Goal: Complete application form: Complete application form

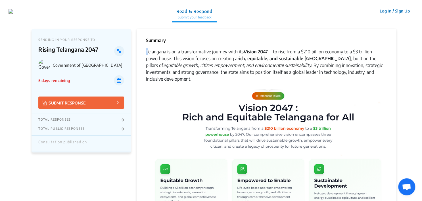
drag, startPoint x: 148, startPoint y: 51, endPoint x: 141, endPoint y: 50, distance: 6.6
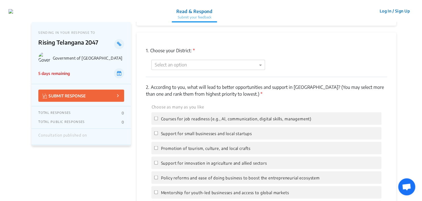
scroll to position [426, 0]
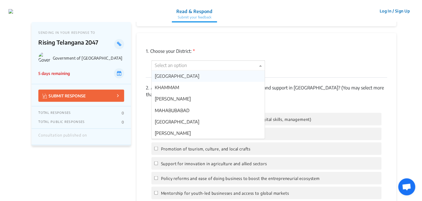
click at [258, 67] on span at bounding box center [261, 65] width 7 height 7
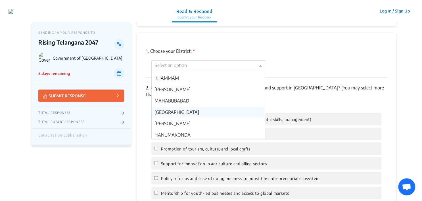
scroll to position [0, 0]
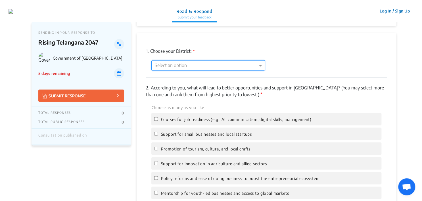
click at [198, 67] on div at bounding box center [208, 65] width 113 height 7
click at [259, 63] on span at bounding box center [261, 65] width 7 height 7
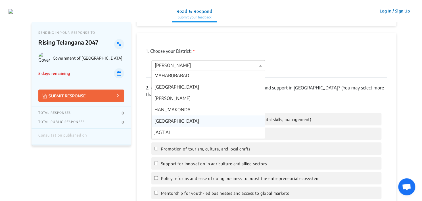
scroll to position [34, 0]
click at [191, 124] on div "[GEOGRAPHIC_DATA]" at bounding box center [208, 121] width 113 height 11
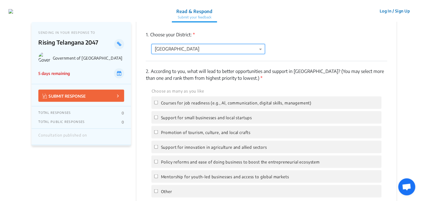
scroll to position [455, 0]
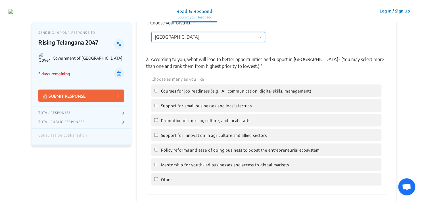
click at [159, 90] on label "Courses for job readiness (e.g., Al, communication, digital skills, management)" at bounding box center [232, 90] width 157 height 7
click at [158, 90] on input "Courses for job readiness (e.g., Al, communication, digital skills, management)" at bounding box center [156, 91] width 4 height 4
checkbox input "true"
click at [156, 165] on input "Mentorship for youth-led businesses and access to global markets" at bounding box center [156, 165] width 4 height 4
checkbox input "true"
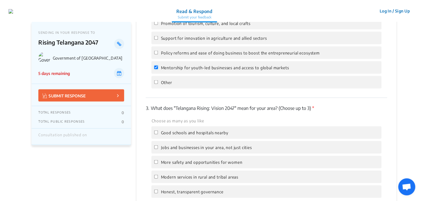
scroll to position [568, 0]
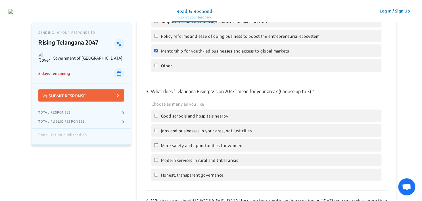
click at [254, 117] on div "Good schools and hospitals nearby" at bounding box center [266, 116] width 230 height 13
click at [155, 116] on input "Good schools and hospitals nearby" at bounding box center [156, 116] width 4 height 4
checkbox input "true"
click at [157, 128] on label "Jobs and businesses in your area, not just cities" at bounding box center [202, 130] width 97 height 7
click at [157, 129] on input "Jobs and businesses in your area, not just cities" at bounding box center [156, 131] width 4 height 4
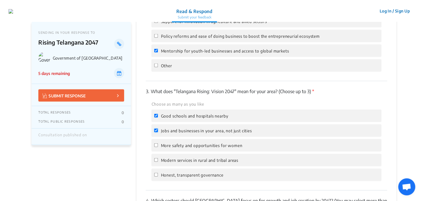
checkbox input "true"
click at [158, 177] on input "Honest, transparent governance" at bounding box center [156, 175] width 4 height 4
checkbox input "true"
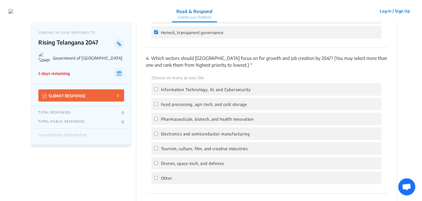
scroll to position [710, 0]
click at [156, 92] on input "Information Technology, Al, and Cybersecurity" at bounding box center [156, 90] width 4 height 4
checkbox input "true"
click at [157, 166] on input "Drones, space-tech, and defence" at bounding box center [156, 164] width 4 height 4
checkbox input "true"
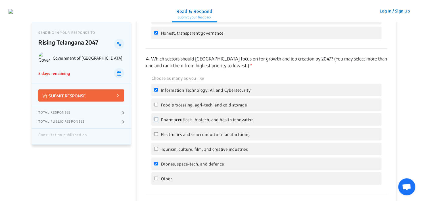
click at [157, 121] on input "Pharmaceuticals, biotech, and health innovation" at bounding box center [156, 120] width 4 height 4
checkbox input "true"
click at [155, 136] on input "Electronics and semiconductor manufacturing" at bounding box center [156, 134] width 4 height 4
checkbox input "true"
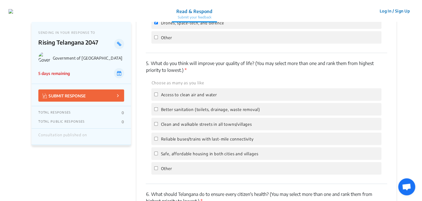
scroll to position [853, 0]
click at [156, 95] on input "Access to clean air and water" at bounding box center [156, 94] width 4 height 4
checkbox input "true"
click at [157, 153] on input "Safe, affordable housing in both cities and villages" at bounding box center [156, 153] width 4 height 4
checkbox input "true"
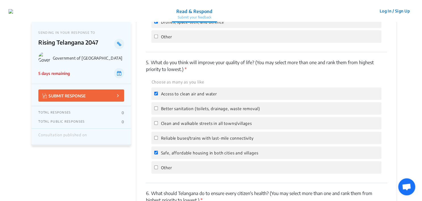
click at [158, 108] on label "Better sanitation (toilets, drainage, waste removal)" at bounding box center [207, 108] width 106 height 7
click at [158, 108] on input "Better sanitation (toilets, drainage, waste removal)" at bounding box center [156, 109] width 4 height 4
checkbox input "true"
click at [158, 140] on input "Reliable buses/trains with last-mile connectivity" at bounding box center [156, 138] width 4 height 4
checkbox input "true"
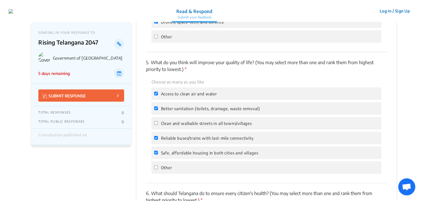
click at [160, 125] on label "Clean and walkable streets in all towns/villages" at bounding box center [202, 123] width 97 height 7
click at [158, 125] on input "Clean and walkable streets in all towns/villages" at bounding box center [156, 123] width 4 height 4
checkbox input "true"
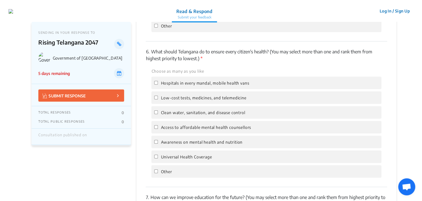
scroll to position [995, 0]
click at [158, 84] on input "Hospitals in every mandal, mobile health vans" at bounding box center [156, 83] width 4 height 4
checkbox input "true"
click at [156, 99] on input "Low-cost tests, medicines, and telemedicine" at bounding box center [156, 97] width 4 height 4
checkbox input "true"
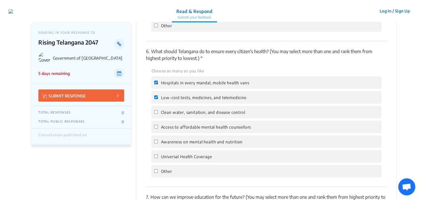
click at [157, 113] on label "Clean water, sanitation, and disease control" at bounding box center [199, 112] width 91 height 7
click at [157, 113] on input "Clean water, sanitation, and disease control" at bounding box center [156, 112] width 4 height 4
checkbox input "true"
click at [159, 130] on label "Access to affordable mental health counsellors" at bounding box center [202, 127] width 97 height 7
click at [158, 129] on input "Access to affordable mental health counsellors" at bounding box center [156, 127] width 4 height 4
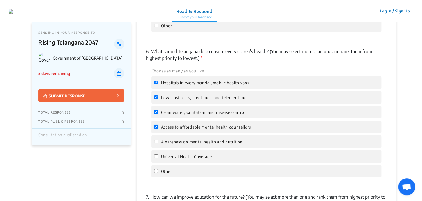
checkbox input "true"
drag, startPoint x: 159, startPoint y: 144, endPoint x: 160, endPoint y: 160, distance: 16.2
click at [159, 144] on label "Awareness on mental health and nutrition" at bounding box center [198, 141] width 88 height 7
click at [158, 144] on input "Awareness on mental health and nutrition" at bounding box center [156, 142] width 4 height 4
checkbox input "true"
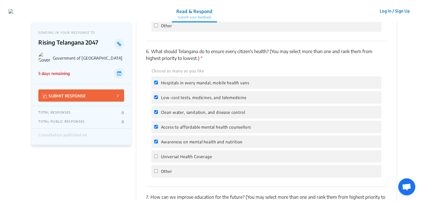
click at [160, 160] on label "Universal Health Coverage" at bounding box center [183, 156] width 58 height 7
click at [158, 158] on input "Universal Health Coverage" at bounding box center [156, 157] width 4 height 4
checkbox input "true"
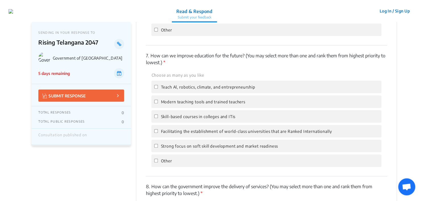
scroll to position [1137, 0]
click at [168, 89] on span "Teach Al, robotics, climate, and entrepreneurship" at bounding box center [208, 86] width 94 height 5
click at [158, 88] on input "Teach Al, robotics, climate, and entrepreneurship" at bounding box center [156, 86] width 4 height 4
checkbox input "true"
click at [173, 149] on label "Strong focus on soft skill development and market readiness" at bounding box center [216, 145] width 124 height 7
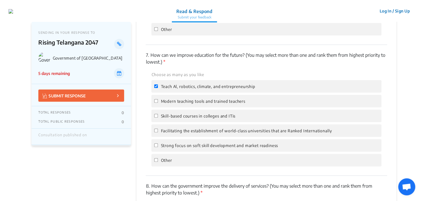
click at [158, 147] on input "Strong focus on soft skill development and market readiness" at bounding box center [156, 146] width 4 height 4
checkbox input "true"
click at [178, 104] on span "Modern teaching tools and trained teachers" at bounding box center [203, 101] width 84 height 5
click at [158, 103] on input "Modern teaching tools and trained teachers" at bounding box center [156, 101] width 4 height 4
checkbox input "true"
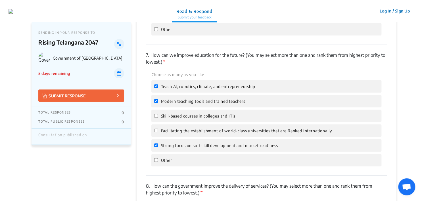
click at [178, 140] on div "Choose as many as you like Teach Al, robotics, climate, and entrepreneurship Mo…" at bounding box center [266, 118] width 241 height 95
drag, startPoint x: 180, startPoint y: 132, endPoint x: 183, endPoint y: 119, distance: 13.2
click at [180, 133] on label "Facilitating the establishment of world-class universities that are Ranked Inte…" at bounding box center [243, 130] width 178 height 7
click at [158, 132] on input "Facilitating the establishment of world-class universities that are Ranked Inte…" at bounding box center [156, 131] width 4 height 4
checkbox input "true"
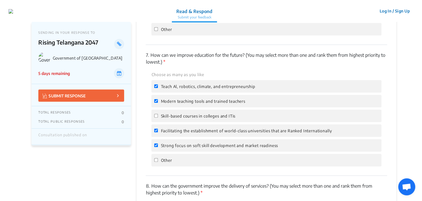
click at [184, 118] on span "Skill-based courses in colleges and ITis" at bounding box center [198, 116] width 75 height 5
click at [158, 118] on input "Skill-based courses in colleges and ITis" at bounding box center [156, 116] width 4 height 4
checkbox input "true"
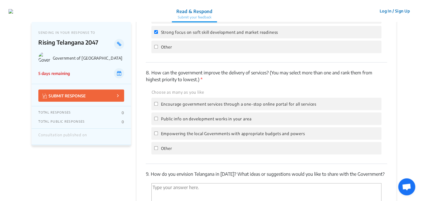
scroll to position [1250, 0]
click at [189, 136] on span "Empowering the local Governments with appropriate budgets and powers" at bounding box center [233, 133] width 144 height 5
click at [158, 135] on input "Empowering the local Governments with appropriate budgets and powers" at bounding box center [156, 133] width 4 height 4
checkbox input "true"
click at [190, 121] on span "Public info on development works in your area" at bounding box center [206, 118] width 91 height 5
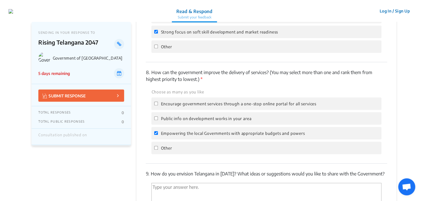
click at [158, 120] on input "Public info on development works in your area" at bounding box center [156, 119] width 4 height 4
checkbox input "true"
click at [197, 103] on div "Encourage government services through a one-stop online portal for all services" at bounding box center [266, 103] width 230 height 13
click at [178, 106] on span "Encourage government services through a one-stop online portal for all services" at bounding box center [238, 103] width 155 height 5
click at [158, 105] on input "Encourage government services through a one-stop online portal for all services" at bounding box center [156, 104] width 4 height 4
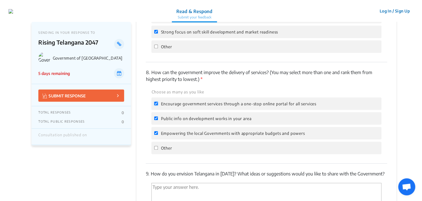
checkbox input "true"
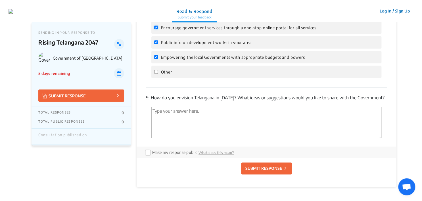
scroll to position [1336, 0]
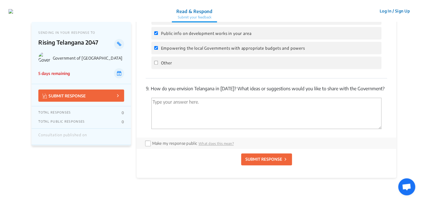
click at [206, 111] on textarea "'Type your answer here.' | translate" at bounding box center [266, 113] width 230 height 31
type textarea "Hi Survey is a bit confusing with similar questions and options."
click at [265, 162] on p "SUBMIT RESPONSE" at bounding box center [264, 159] width 37 height 6
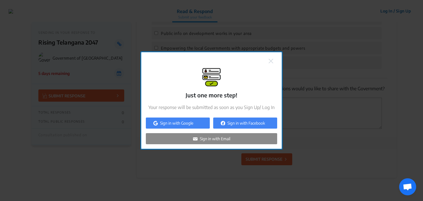
checkbox input "false"
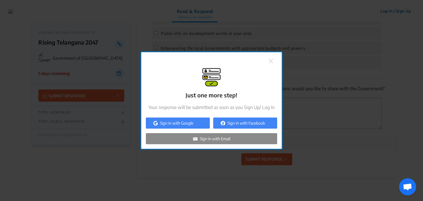
checkbox input "false"
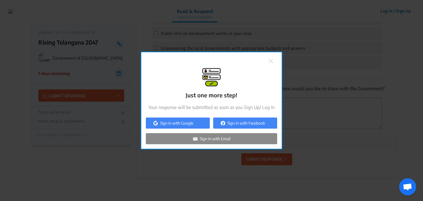
checkbox input "false"
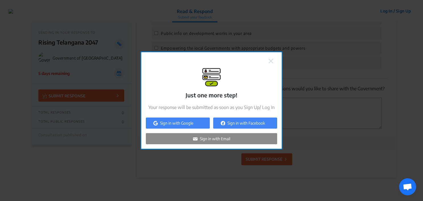
checkbox input "false"
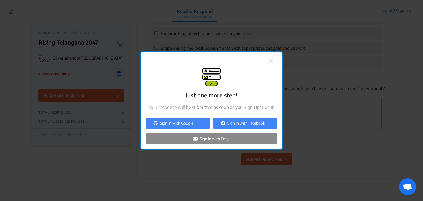
checkbox input "false"
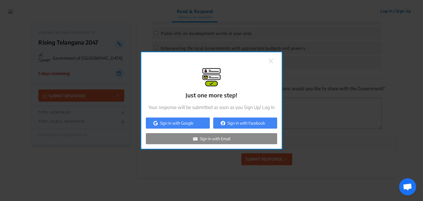
checkbox input "false"
click at [271, 61] on img at bounding box center [271, 61] width 5 height 5
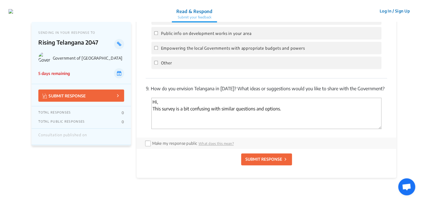
type textarea "Hi, This survey is a bit confusing with similar questions and options."
click at [269, 161] on p "SUBMIT RESPONSE" at bounding box center [264, 159] width 37 height 6
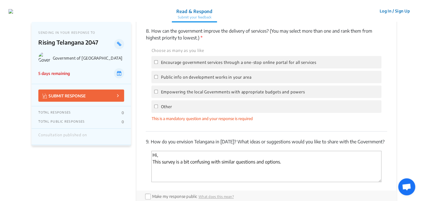
scroll to position [1345, 0]
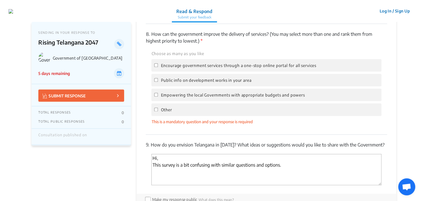
click at [215, 96] on label "Empowering the local Governments with appropriate budgets and powers" at bounding box center [229, 95] width 151 height 7
click at [158, 96] on input "Empowering the local Governments with appropriate budgets and powers" at bounding box center [156, 95] width 4 height 4
checkbox input "true"
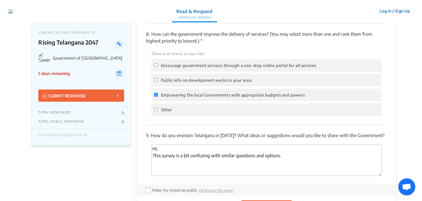
drag, startPoint x: 217, startPoint y: 85, endPoint x: 217, endPoint y: 80, distance: 4.9
click at [217, 83] on span "Public info on development works in your area" at bounding box center [206, 80] width 91 height 5
click at [158, 82] on input "Public info on development works in your area" at bounding box center [156, 80] width 4 height 4
checkbox input "true"
click at [219, 67] on span "Encourage government services through a one-stop online portal for all services" at bounding box center [238, 65] width 155 height 5
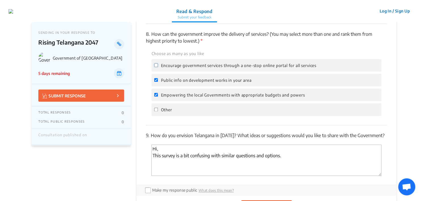
click at [158, 67] on input "Encourage government services through a one-stop online portal for all services" at bounding box center [156, 65] width 4 height 4
checkbox input "true"
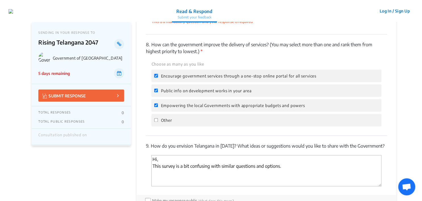
scroll to position [1231, 0]
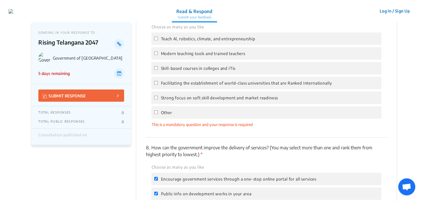
click at [193, 41] on span "Teach Al, robotics, climate, and entrepreneurship" at bounding box center [208, 38] width 94 height 5
click at [158, 40] on input "Teach Al, robotics, climate, and entrepreneurship" at bounding box center [156, 39] width 4 height 4
checkbox input "true"
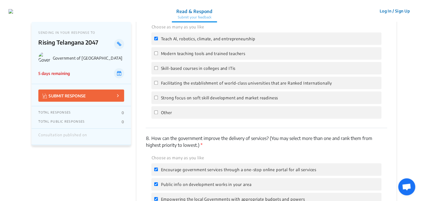
click at [185, 96] on div "Strong focus on soft skill development and market readiness" at bounding box center [266, 98] width 230 height 13
click at [184, 100] on span "Strong focus on soft skill development and market readiness" at bounding box center [219, 97] width 117 height 5
click at [158, 99] on input "Strong focus on soft skill development and market readiness" at bounding box center [156, 98] width 4 height 4
checkbox input "true"
click at [187, 60] on div "Modern teaching tools and trained teachers" at bounding box center [266, 53] width 230 height 13
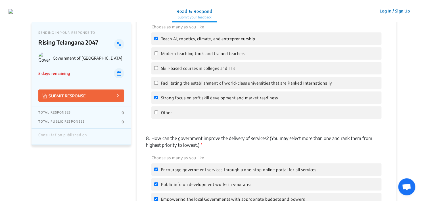
click at [183, 56] on span "Modern teaching tools and trained teachers" at bounding box center [203, 53] width 84 height 5
click at [158, 55] on input "Modern teaching tools and trained teachers" at bounding box center [156, 53] width 4 height 4
checkbox input "true"
click at [184, 86] on span "Facilitating the establishment of world-class universities that are Ranked Inte…" at bounding box center [246, 83] width 171 height 5
click at [158, 85] on input "Facilitating the establishment of world-class universities that are Ranked Inte…" at bounding box center [156, 83] width 4 height 4
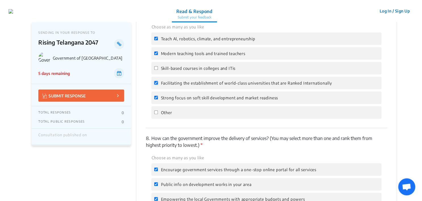
checkbox input "true"
click at [185, 71] on span "Skill-based courses in colleges and ITis" at bounding box center [198, 68] width 75 height 5
click at [158, 70] on input "Skill-based courses in colleges and ITis" at bounding box center [156, 68] width 4 height 4
checkbox input "true"
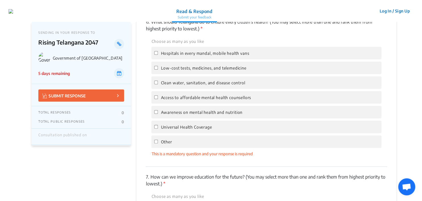
scroll to position [1061, 0]
click at [180, 54] on div "Hospitals in every mandal, mobile health vans" at bounding box center [266, 54] width 230 height 13
drag, startPoint x: 180, startPoint y: 55, endPoint x: 180, endPoint y: 69, distance: 14.8
click at [180, 69] on label "Low-cost tests, medicines, and telemedicine" at bounding box center [200, 68] width 92 height 7
click at [155, 56] on input "Hospitals in every mandal, mobile health vans" at bounding box center [156, 54] width 4 height 4
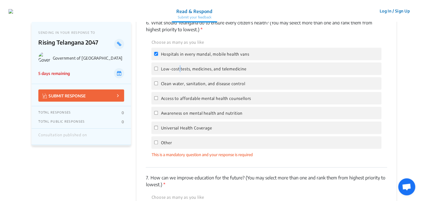
checkbox input "true"
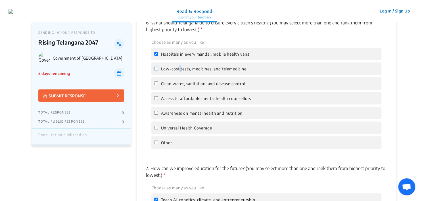
click at [158, 69] on input "Low-cost tests, medicines, and telemedicine" at bounding box center [156, 69] width 4 height 4
checkbox input "true"
click at [158, 87] on label "Clean water, sanitation, and disease control" at bounding box center [199, 83] width 91 height 7
click at [158, 85] on input "Clean water, sanitation, and disease control" at bounding box center [156, 84] width 4 height 4
checkbox input "true"
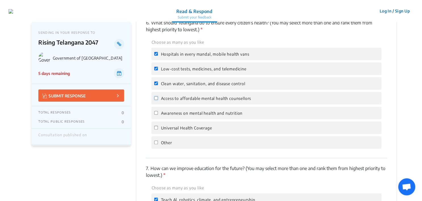
drag, startPoint x: 158, startPoint y: 99, endPoint x: 158, endPoint y: 111, distance: 11.7
click at [158, 100] on input "Access to affordable mental health counsellors" at bounding box center [156, 98] width 4 height 4
checkbox input "true"
drag, startPoint x: 158, startPoint y: 115, endPoint x: 158, endPoint y: 122, distance: 6.3
click at [158, 115] on input "Awareness on mental health and nutrition" at bounding box center [156, 113] width 4 height 4
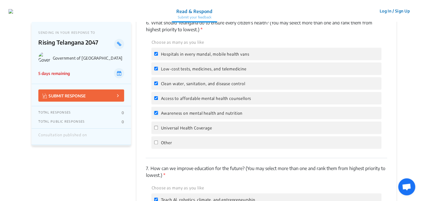
checkbox input "true"
drag, startPoint x: 158, startPoint y: 128, endPoint x: 178, endPoint y: 128, distance: 20.5
click at [158, 129] on label "Universal Health Coverage" at bounding box center [183, 127] width 58 height 7
click at [158, 129] on input "Universal Health Coverage" at bounding box center [156, 128] width 4 height 4
checkbox input "true"
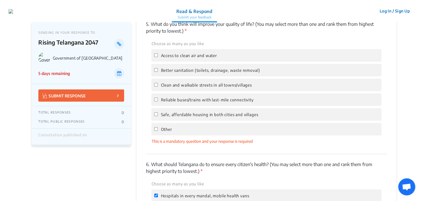
scroll to position [919, 0]
click at [168, 57] on span "Access to clean air and water" at bounding box center [189, 55] width 56 height 5
click at [158, 57] on input "Access to clean air and water" at bounding box center [156, 56] width 4 height 4
checkbox input "true"
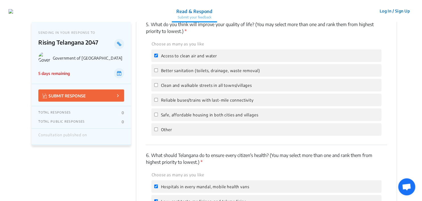
click at [170, 114] on label "Safe, affordable housing in both cities and villages" at bounding box center [206, 114] width 104 height 7
click at [158, 114] on input "Safe, affordable housing in both cities and villages" at bounding box center [156, 115] width 4 height 4
checkbox input "true"
click at [175, 71] on span "Better sanitation (toilets, drainage, waste removal)" at bounding box center [210, 70] width 99 height 5
click at [158, 71] on input "Better sanitation (toilets, drainage, waste removal)" at bounding box center [156, 70] width 4 height 4
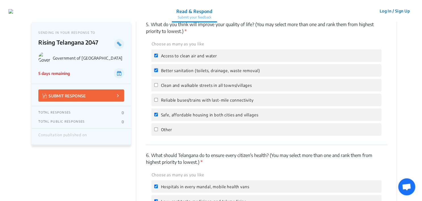
checkbox input "true"
click at [174, 101] on span "Reliable buses/trains with last-mile connectivity" at bounding box center [207, 100] width 93 height 5
click at [158, 101] on input "Reliable buses/trains with last-mile connectivity" at bounding box center [156, 100] width 4 height 4
checkbox input "true"
click at [174, 89] on label "Clean and walkable streets in all towns/villages" at bounding box center [202, 85] width 97 height 7
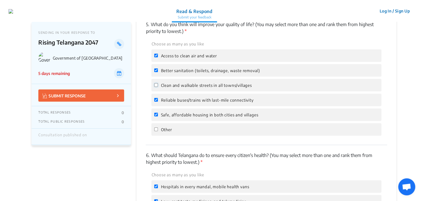
click at [158, 87] on input "Clean and walkable streets in all towns/villages" at bounding box center [156, 85] width 4 height 4
checkbox input "true"
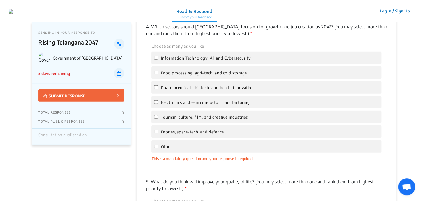
scroll to position [748, 0]
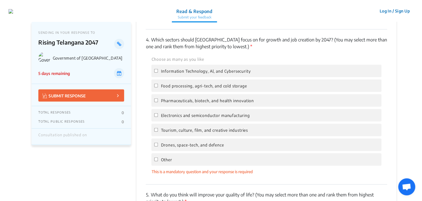
click at [172, 70] on span "Information Technology, Al, and Cybersecurity" at bounding box center [206, 71] width 90 height 5
click at [158, 70] on input "Information Technology, Al, and Cybersecurity" at bounding box center [156, 71] width 4 height 4
checkbox input "true"
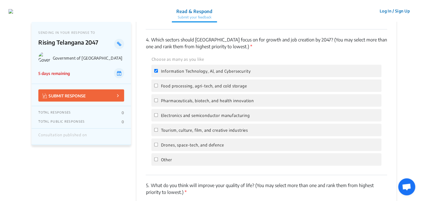
click at [173, 143] on div "Drones, space-tech, and defence" at bounding box center [266, 145] width 230 height 13
click at [172, 151] on div "Drones, space-tech, and defence" at bounding box center [266, 145] width 230 height 13
click at [165, 146] on span "Drones, space-tech, and defence" at bounding box center [192, 145] width 63 height 5
click at [158, 146] on input "Drones, space-tech, and defence" at bounding box center [156, 145] width 4 height 4
checkbox input "true"
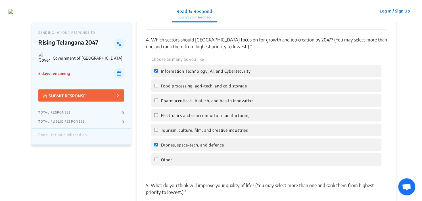
click at [169, 103] on span "Pharmaceuticals, biotech, and health innovation" at bounding box center [207, 100] width 93 height 5
click at [158, 102] on input "Pharmaceuticals, biotech, and health innovation" at bounding box center [156, 101] width 4 height 4
checkbox input "true"
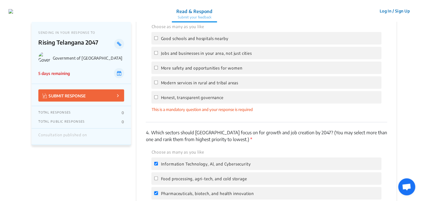
scroll to position [635, 0]
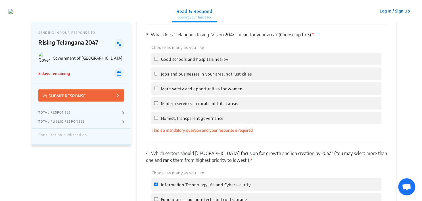
click at [176, 60] on span "Good schools and hospitals nearby" at bounding box center [194, 59] width 67 height 5
click at [158, 60] on input "Good schools and hospitals nearby" at bounding box center [156, 59] width 4 height 4
checkbox input "true"
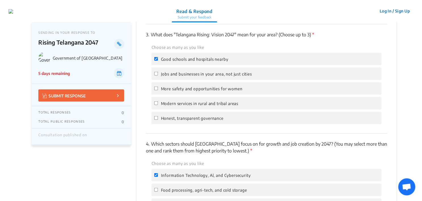
click at [185, 74] on span "Jobs and businesses in your area, not just cities" at bounding box center [206, 74] width 91 height 5
click at [158, 74] on input "Jobs and businesses in your area, not just cities" at bounding box center [156, 74] width 4 height 4
checkbox input "true"
click at [177, 121] on span "Honest, transparent governance" at bounding box center [192, 118] width 63 height 5
click at [158, 120] on input "Honest, transparent governance" at bounding box center [156, 118] width 4 height 4
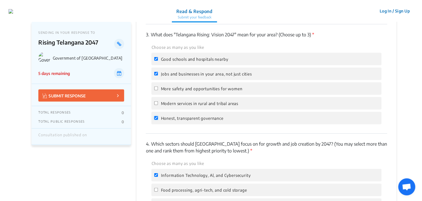
checkbox input "true"
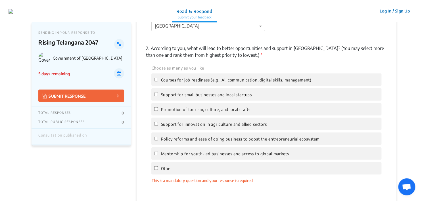
scroll to position [464, 0]
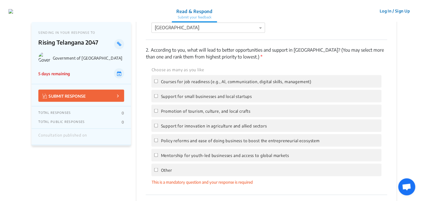
click at [178, 81] on span "Courses for job readiness (e.g., Al, communication, digital skills, management)" at bounding box center [236, 81] width 151 height 5
click at [158, 81] on input "Courses for job readiness (e.g., Al, communication, digital skills, management)" at bounding box center [156, 81] width 4 height 4
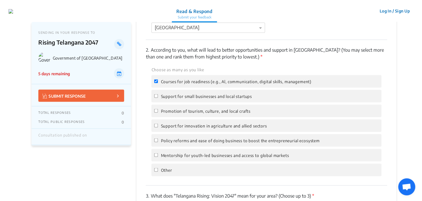
click at [178, 81] on span "Courses for job readiness (e.g., Al, communication, digital skills, management)" at bounding box center [236, 81] width 151 height 5
click at [158, 81] on input "Courses for job readiness (e.g., Al, communication, digital skills, management)" at bounding box center [156, 81] width 4 height 4
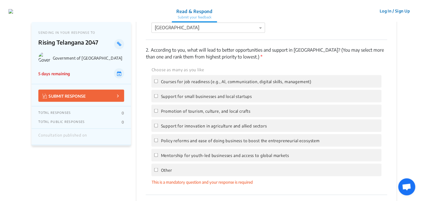
click at [178, 81] on span "Courses for job readiness (e.g., Al, communication, digital skills, management)" at bounding box center [236, 81] width 151 height 5
click at [158, 81] on input "Courses for job readiness (e.g., Al, communication, digital skills, management)" at bounding box center [156, 81] width 4 height 4
checkbox input "true"
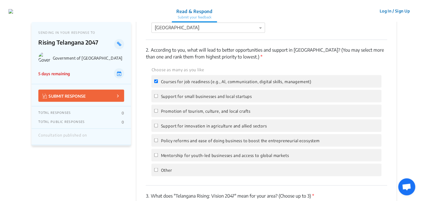
click at [178, 109] on span "Promotion of tourism, culture, and local crafts" at bounding box center [206, 111] width 90 height 5
click at [158, 109] on input "Promotion of tourism, culture, and local crafts" at bounding box center [156, 111] width 4 height 4
checkbox input "true"
click at [175, 141] on span "Policy reforms and ease of doing business to boost the entrepreneurial ecosystem" at bounding box center [240, 140] width 159 height 5
click at [158, 141] on input "Policy reforms and ease of doing business to boost the entrepreneurial ecosystem" at bounding box center [156, 140] width 4 height 4
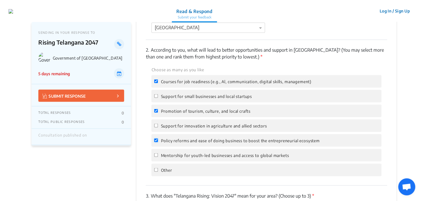
checkbox input "true"
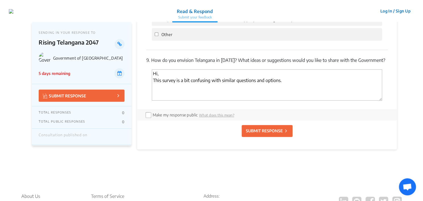
scroll to position [1365, 0]
click at [270, 128] on div "SUBMIT RESPONSE" at bounding box center [266, 130] width 241 height 21
click at [274, 133] on p "SUBMIT RESPONSE" at bounding box center [264, 130] width 37 height 6
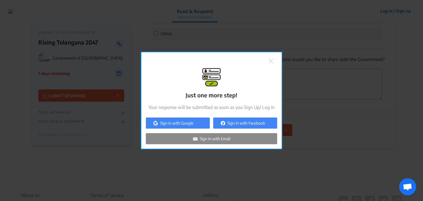
click at [215, 140] on p "Sign in with Email" at bounding box center [215, 139] width 30 height 6
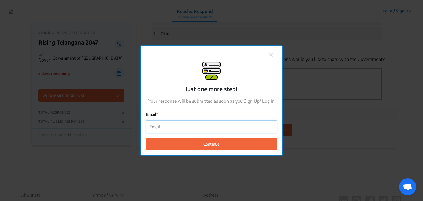
click at [196, 124] on input "Email" at bounding box center [211, 127] width 131 height 13
type input "[PERSON_NAME][EMAIL_ADDRESS][DOMAIN_NAME]"
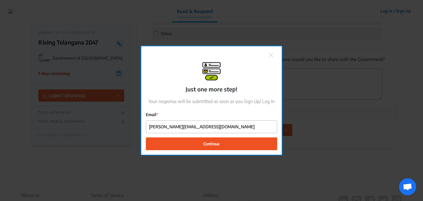
click at [202, 146] on button "Continue" at bounding box center [211, 144] width 131 height 13
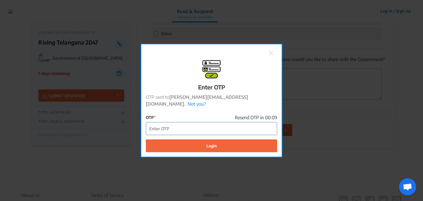
click at [198, 125] on input "OTP" at bounding box center [211, 128] width 131 height 13
click at [206, 128] on input "OTP" at bounding box center [211, 128] width 131 height 13
paste input "868940"
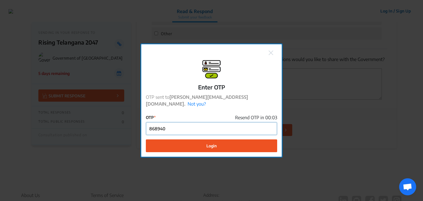
type input "868940"
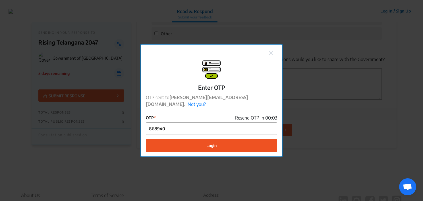
click at [200, 142] on button "Login" at bounding box center [211, 145] width 131 height 13
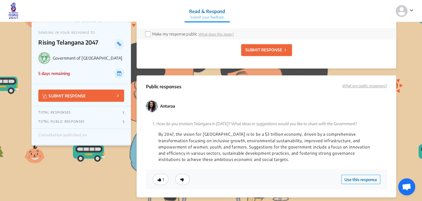
scroll to position [1450, 0]
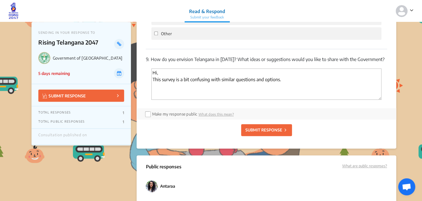
click at [271, 133] on p "SUBMIT RESPONSE" at bounding box center [264, 130] width 37 height 6
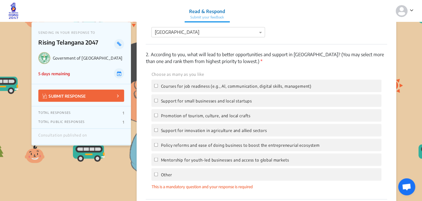
scroll to position [461, 0]
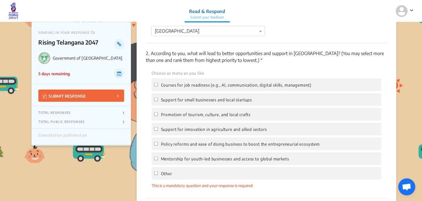
click at [184, 82] on label "Courses for job readiness (e.g., Al, communication, digital skills, management)" at bounding box center [232, 84] width 157 height 7
click at [158, 83] on input "Courses for job readiness (e.g., Al, communication, digital skills, management)" at bounding box center [156, 85] width 4 height 4
checkbox input "true"
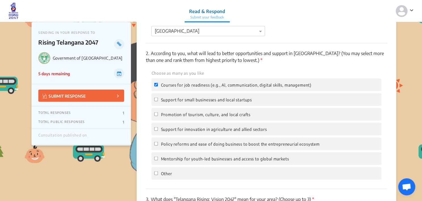
click at [184, 100] on span "Support for small businesses and local startups" at bounding box center [206, 99] width 91 height 5
click at [158, 100] on input "Support for small businesses and local startups" at bounding box center [156, 99] width 4 height 4
checkbox input "true"
click at [185, 141] on label "Policy reforms and ease of doing business to boost the entrepreneurial ecosystem" at bounding box center [236, 143] width 165 height 7
click at [158, 142] on input "Policy reforms and ease of doing business to boost the entrepreneurial ecosystem" at bounding box center [156, 144] width 4 height 4
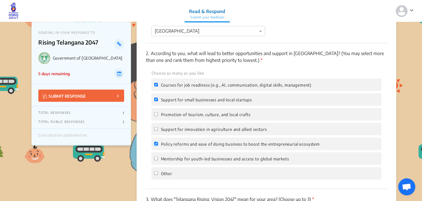
checkbox input "true"
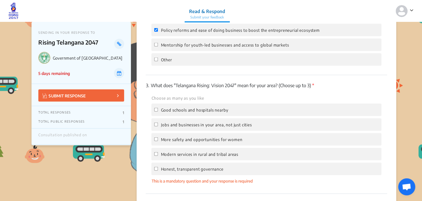
click at [179, 109] on span "Good schools and hospitals nearby" at bounding box center [194, 110] width 67 height 5
click at [158, 109] on input "Good schools and hospitals nearby" at bounding box center [156, 110] width 4 height 4
checkbox input "true"
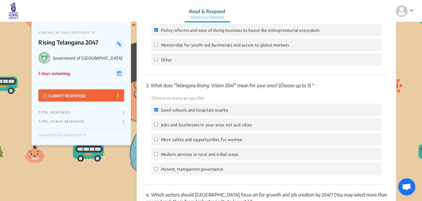
click at [181, 126] on span "Jobs and businesses in your area, not just cities" at bounding box center [206, 124] width 91 height 5
click at [158, 126] on input "Jobs and businesses in your area, not just cities" at bounding box center [156, 125] width 4 height 4
checkbox input "true"
click at [182, 170] on span "Honest, transparent governance" at bounding box center [192, 169] width 63 height 5
click at [158, 170] on input "Honest, transparent governance" at bounding box center [156, 169] width 4 height 4
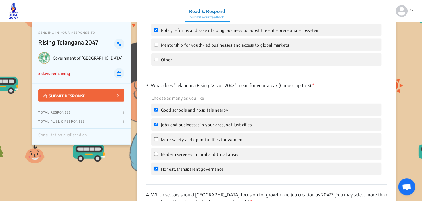
checkbox input "true"
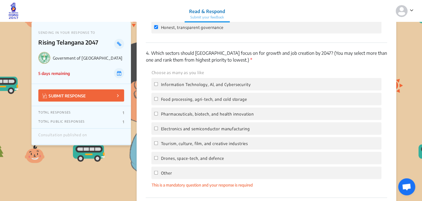
scroll to position [716, 0]
click at [181, 84] on span "Information Technology, Al, and Cybersecurity" at bounding box center [206, 84] width 90 height 5
click at [158, 84] on input "Information Technology, Al, and Cybersecurity" at bounding box center [156, 84] width 4 height 4
checkbox input "true"
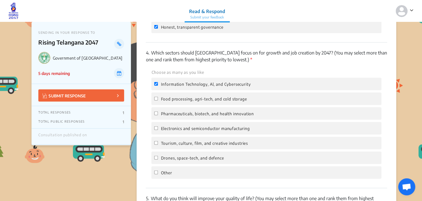
click at [184, 126] on label "Electronics and semiconductor manufacturing" at bounding box center [201, 128] width 95 height 7
click at [158, 126] on input "Electronics and semiconductor manufacturing" at bounding box center [156, 128] width 4 height 4
checkbox input "true"
click at [185, 158] on span "Drones, space-tech, and defence" at bounding box center [192, 158] width 63 height 5
click at [158, 158] on input "Drones, space-tech, and defence" at bounding box center [156, 158] width 4 height 4
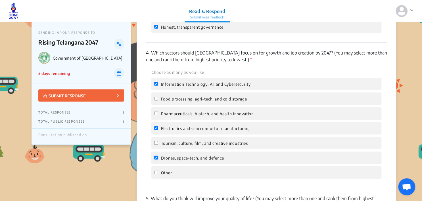
checkbox input "true"
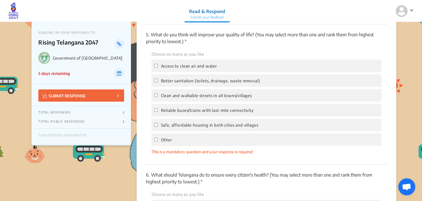
scroll to position [887, 0]
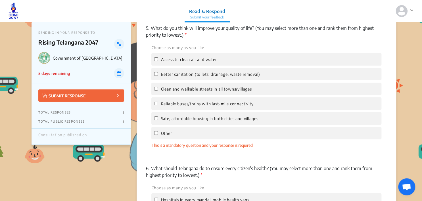
click at [188, 60] on span "Access to clean air and water" at bounding box center [189, 59] width 56 height 5
click at [158, 60] on input "Access to clean air and water" at bounding box center [156, 59] width 4 height 4
checkbox input "true"
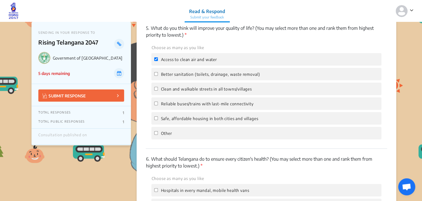
click at [185, 119] on span "Safe, affordable housing in both cities and villages" at bounding box center [209, 118] width 97 height 5
click at [158, 119] on input "Safe, affordable housing in both cities and villages" at bounding box center [156, 119] width 4 height 4
checkbox input "true"
click at [185, 77] on span "Better sanitation (toilets, drainage, waste removal)" at bounding box center [210, 74] width 99 height 5
click at [158, 76] on input "Better sanitation (toilets, drainage, waste removal)" at bounding box center [156, 74] width 4 height 4
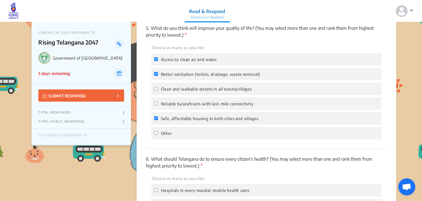
checkbox input "true"
click at [185, 101] on div "Reliable buses/trains with last-mile connectivity" at bounding box center [266, 103] width 230 height 13
click at [186, 92] on span "Clean and walkable streets in all towns/villages" at bounding box center [206, 89] width 91 height 5
click at [158, 91] on input "Clean and walkable streets in all towns/villages" at bounding box center [156, 89] width 4 height 4
click at [176, 91] on span "Clean and walkable streets in all towns/villages" at bounding box center [206, 89] width 91 height 5
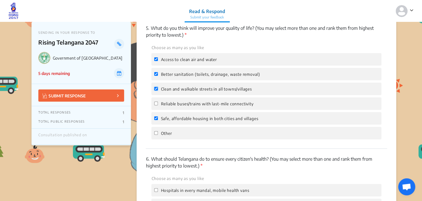
click at [158, 91] on input "Clean and walkable streets in all towns/villages" at bounding box center [156, 89] width 4 height 4
checkbox input "false"
click at [177, 103] on label "Reliable buses/trains with last-mile connectivity" at bounding box center [203, 103] width 99 height 7
click at [158, 103] on input "Reliable buses/trains with last-mile connectivity" at bounding box center [156, 104] width 4 height 4
checkbox input "true"
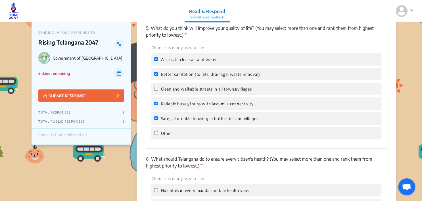
click at [178, 92] on span "Clean and walkable streets in all towns/villages" at bounding box center [206, 89] width 91 height 5
click at [158, 91] on input "Clean and walkable streets in all towns/villages" at bounding box center [156, 89] width 4 height 4
checkbox input "true"
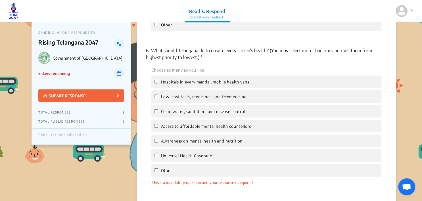
scroll to position [1001, 0]
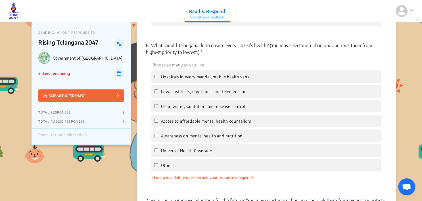
click at [184, 77] on span "Hospitals in every mandal, mobile health vans" at bounding box center [205, 76] width 88 height 5
click at [158, 77] on input "Hospitals in every mandal, mobile health vans" at bounding box center [156, 77] width 4 height 4
checkbox input "true"
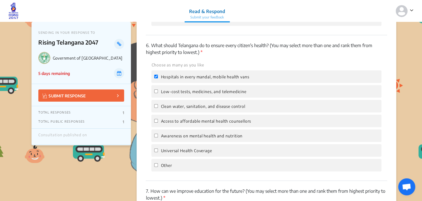
click at [184, 95] on label "Low-cost tests, medicines, and telemedicine" at bounding box center [200, 91] width 92 height 7
click at [158, 93] on input "Low-cost tests, medicines, and telemedicine" at bounding box center [156, 92] width 4 height 4
checkbox input "true"
drag, startPoint x: 185, startPoint y: 109, endPoint x: 185, endPoint y: 119, distance: 9.4
click at [185, 109] on span "Clean water, sanitation, and disease control" at bounding box center [203, 106] width 84 height 5
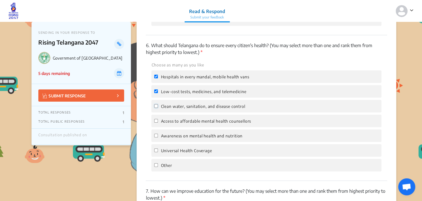
click at [158, 108] on input "Clean water, sanitation, and disease control" at bounding box center [156, 106] width 4 height 4
checkbox input "true"
drag, startPoint x: 185, startPoint y: 124, endPoint x: 186, endPoint y: 134, distance: 10.0
click at [185, 124] on span "Access to affordable mental health counsellors" at bounding box center [206, 121] width 90 height 5
click at [158, 123] on input "Access to affordable mental health counsellors" at bounding box center [156, 121] width 4 height 4
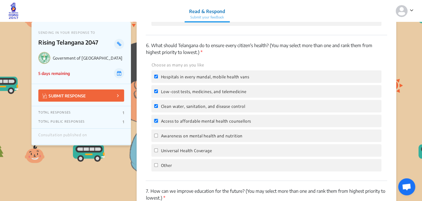
checkbox input "true"
click at [186, 136] on label "Awareness on mental health and nutrition" at bounding box center [198, 135] width 88 height 7
click at [158, 136] on input "Awareness on mental health and nutrition" at bounding box center [156, 136] width 4 height 4
checkbox input "true"
click at [187, 147] on div "Choose as many as you like Hospitals in every mandal, mobile health vans Low-co…" at bounding box center [266, 116] width 241 height 110
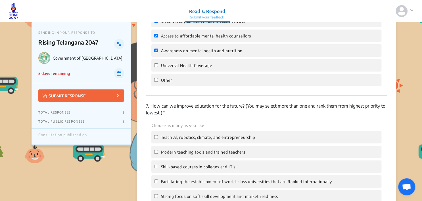
click at [186, 68] on span "Universal Health Coverage" at bounding box center [186, 65] width 51 height 5
click at [158, 67] on input "Universal Health Coverage" at bounding box center [156, 65] width 4 height 4
checkbox input "true"
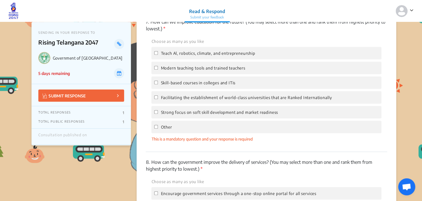
scroll to position [1171, 0]
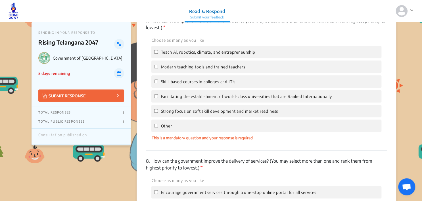
click at [178, 55] on span "Teach Al, robotics, climate, and entrepreneurship" at bounding box center [208, 52] width 94 height 5
click at [158, 54] on input "Teach Al, robotics, climate, and entrepreneurship" at bounding box center [156, 52] width 4 height 4
checkbox input "true"
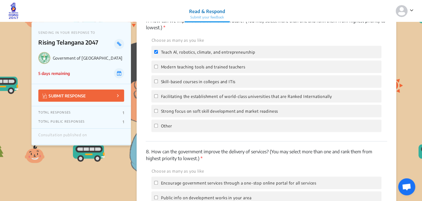
click at [175, 114] on span "Strong focus on soft skill development and market readiness" at bounding box center [219, 111] width 117 height 5
click at [158, 113] on input "Strong focus on soft skill development and market readiness" at bounding box center [156, 111] width 4 height 4
checkbox input "true"
click at [178, 84] on span "Skill-based courses in colleges and ITis" at bounding box center [198, 81] width 75 height 5
click at [158, 83] on input "Skill-based courses in colleges and ITis" at bounding box center [156, 82] width 4 height 4
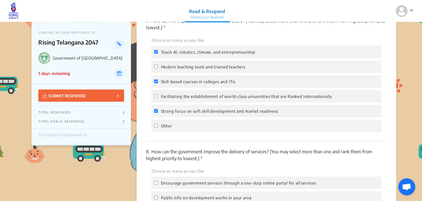
checkbox input "true"
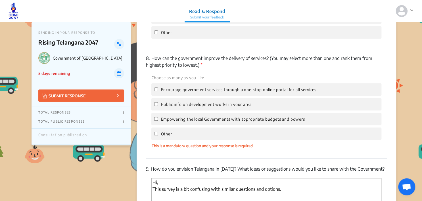
scroll to position [1285, 0]
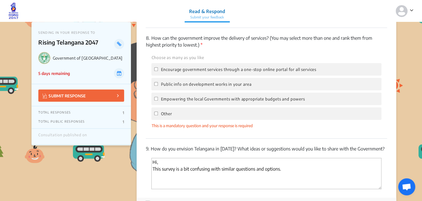
click at [179, 101] on label "Empowering the local Governments with appropriate budgets and powers" at bounding box center [229, 98] width 151 height 7
click at [158, 101] on input "Empowering the local Governments with appropriate budgets and powers" at bounding box center [156, 99] width 4 height 4
checkbox input "true"
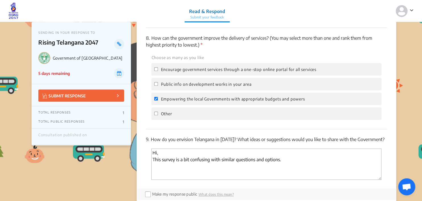
click at [181, 87] on span "Public info on development works in your area" at bounding box center [206, 84] width 91 height 5
click at [158, 86] on input "Public info on development works in your area" at bounding box center [156, 84] width 4 height 4
checkbox input "true"
click at [183, 73] on label "Encourage government services through a one-stop online portal for all services" at bounding box center [235, 69] width 162 height 7
click at [158, 71] on input "Encourage government services through a one-stop online portal for all services" at bounding box center [156, 69] width 4 height 4
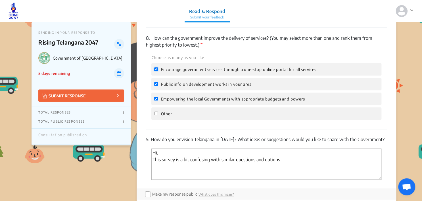
checkbox input "true"
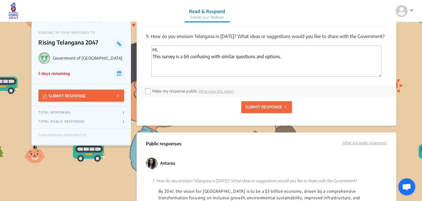
scroll to position [1399, 0]
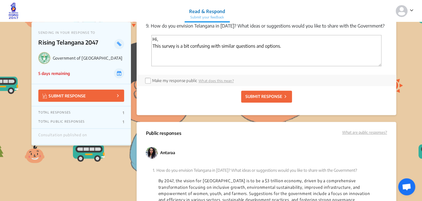
click at [267, 99] on p "SUBMIT RESPONSE" at bounding box center [264, 97] width 37 height 6
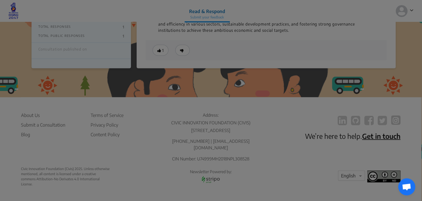
scroll to position [513, 0]
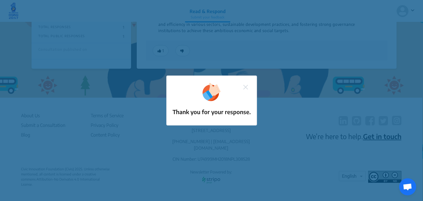
click at [245, 86] on img at bounding box center [245, 87] width 5 height 5
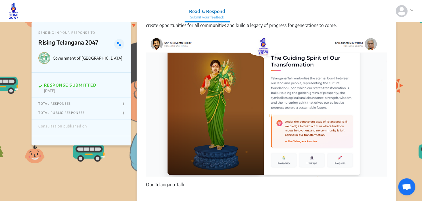
scroll to position [200, 0]
